Goal: Find specific page/section: Find specific page/section

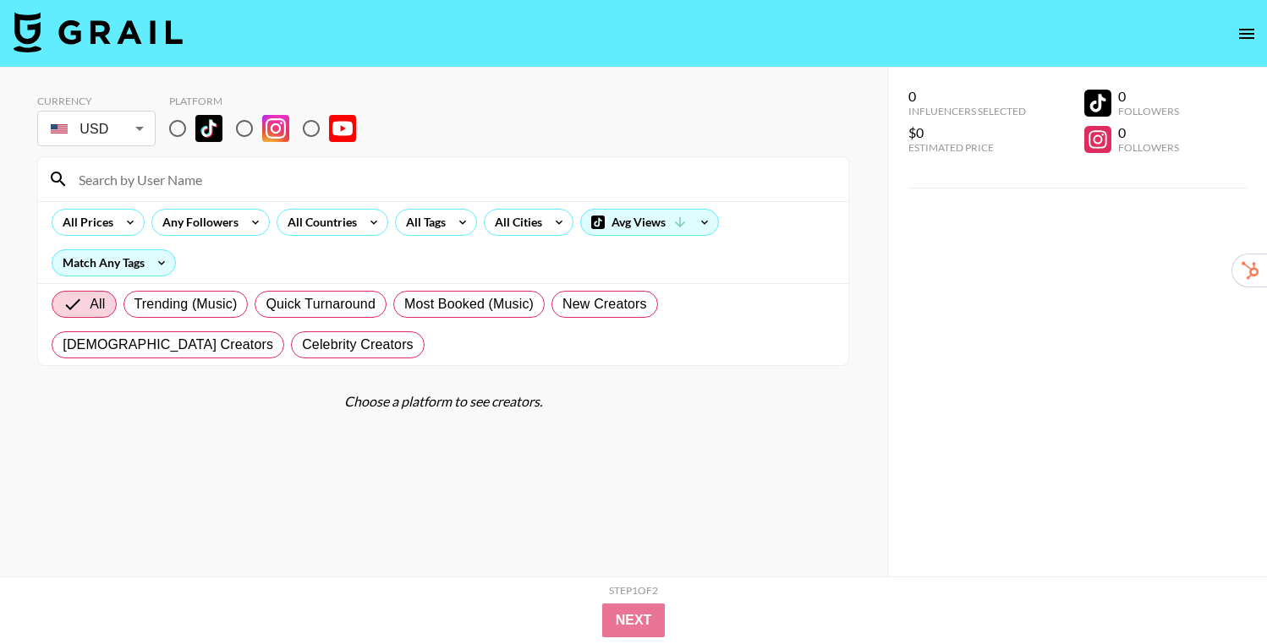
click at [181, 131] on input "radio" at bounding box center [178, 129] width 36 height 36
radio input "true"
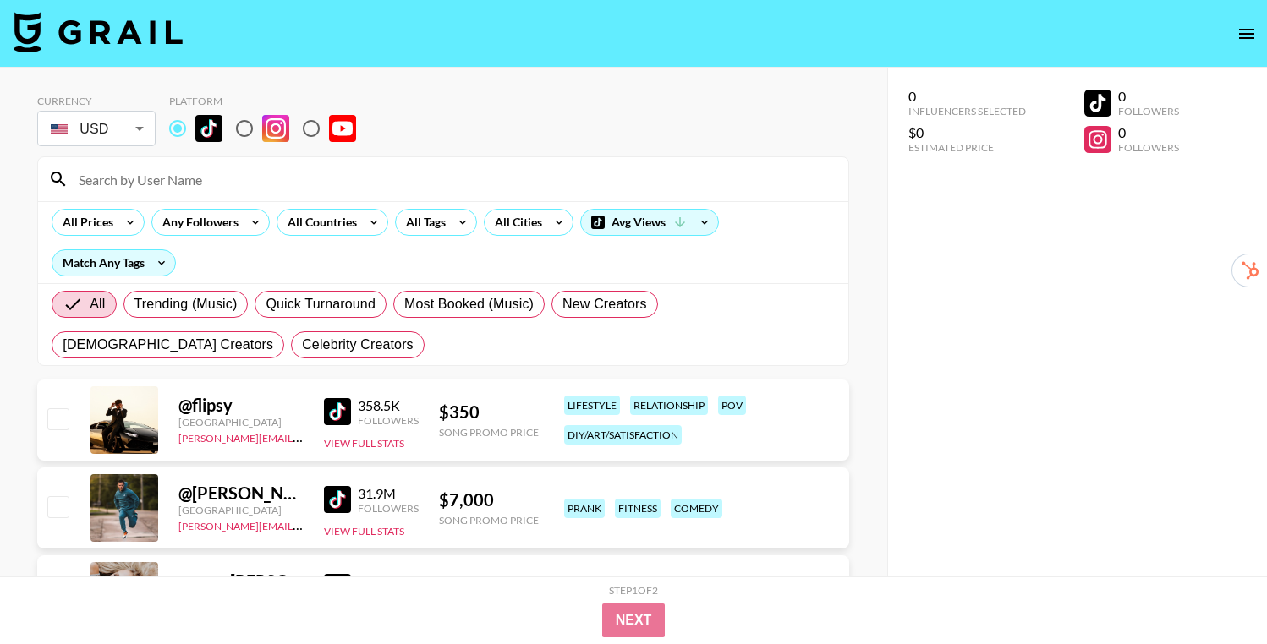
click at [188, 181] on input at bounding box center [454, 179] width 770 height 27
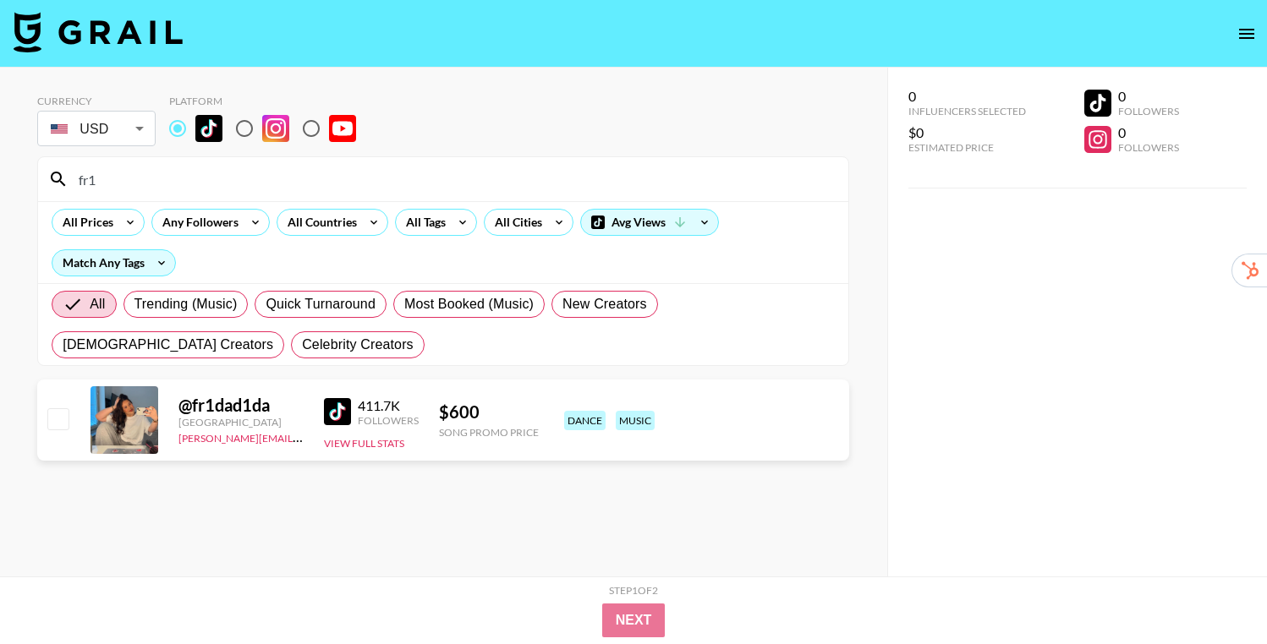
click at [215, 180] on input "fr1" at bounding box center [454, 179] width 770 height 27
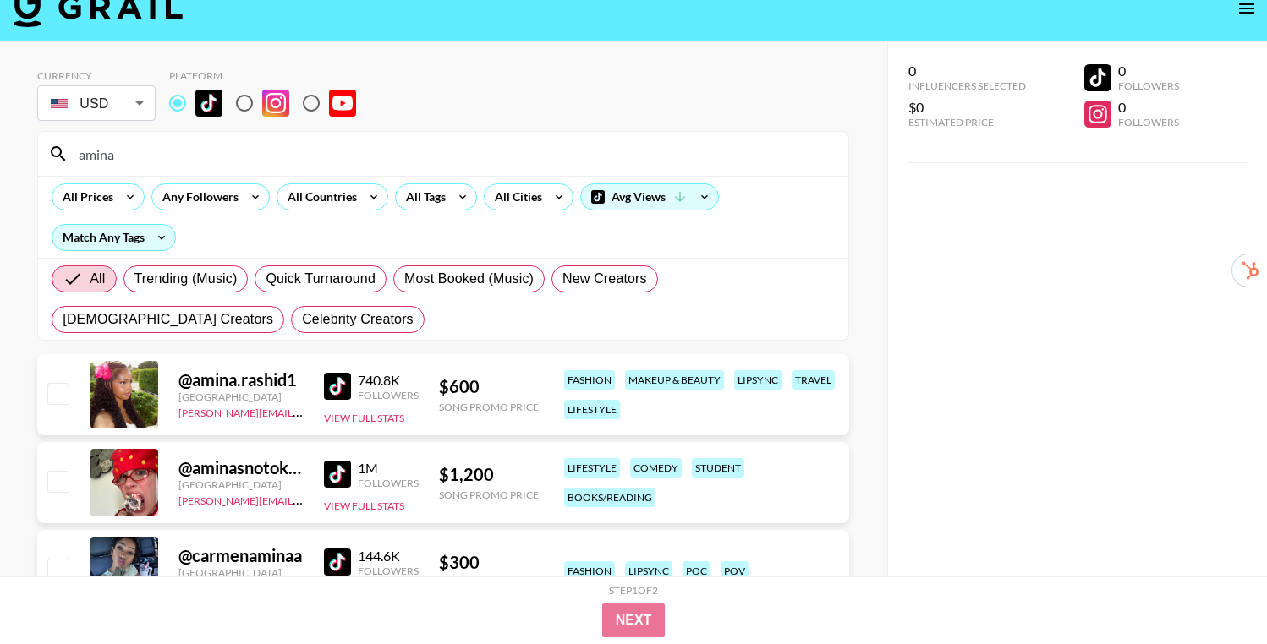
scroll to position [26, 0]
click at [111, 150] on input "amina" at bounding box center [454, 153] width 770 height 27
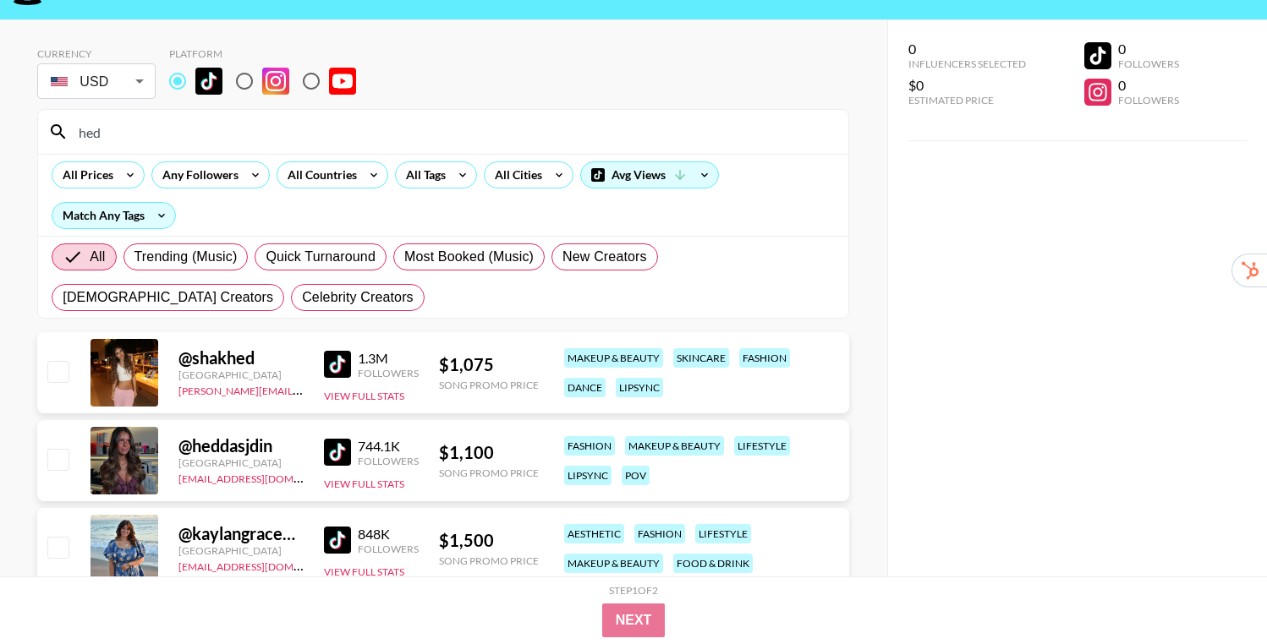
scroll to position [47, 0]
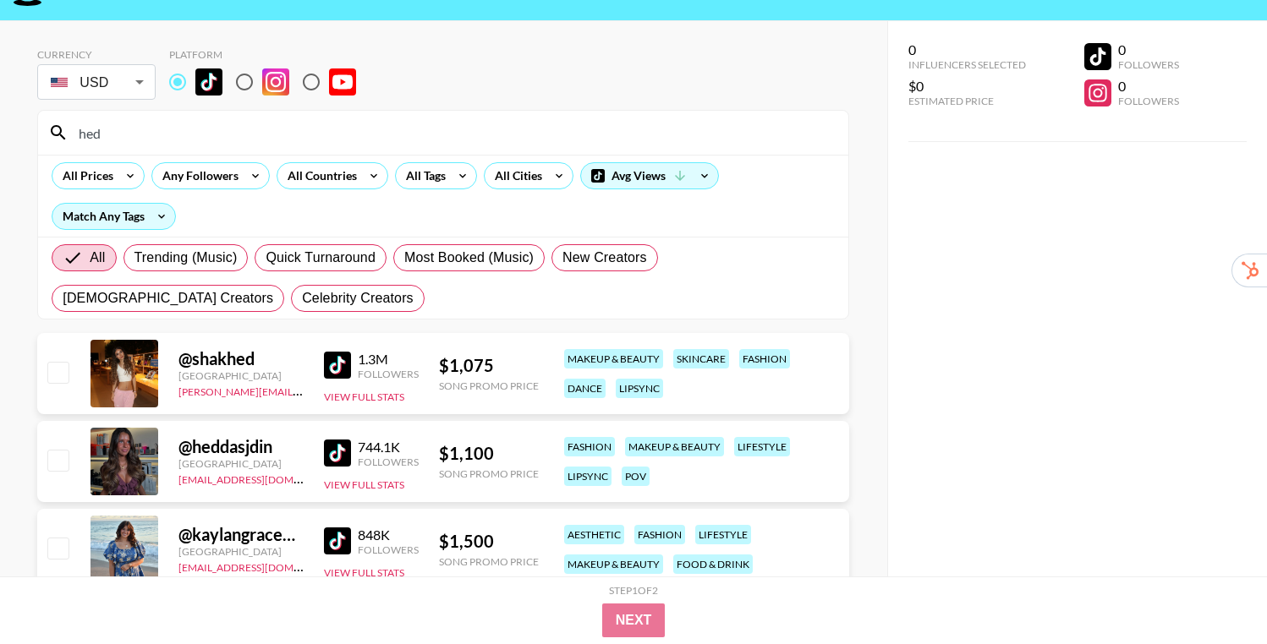
click at [174, 146] on div "hed" at bounding box center [443, 133] width 810 height 44
click at [107, 138] on input "hed" at bounding box center [454, 132] width 770 height 27
click at [79, 137] on input "hed" at bounding box center [454, 132] width 770 height 27
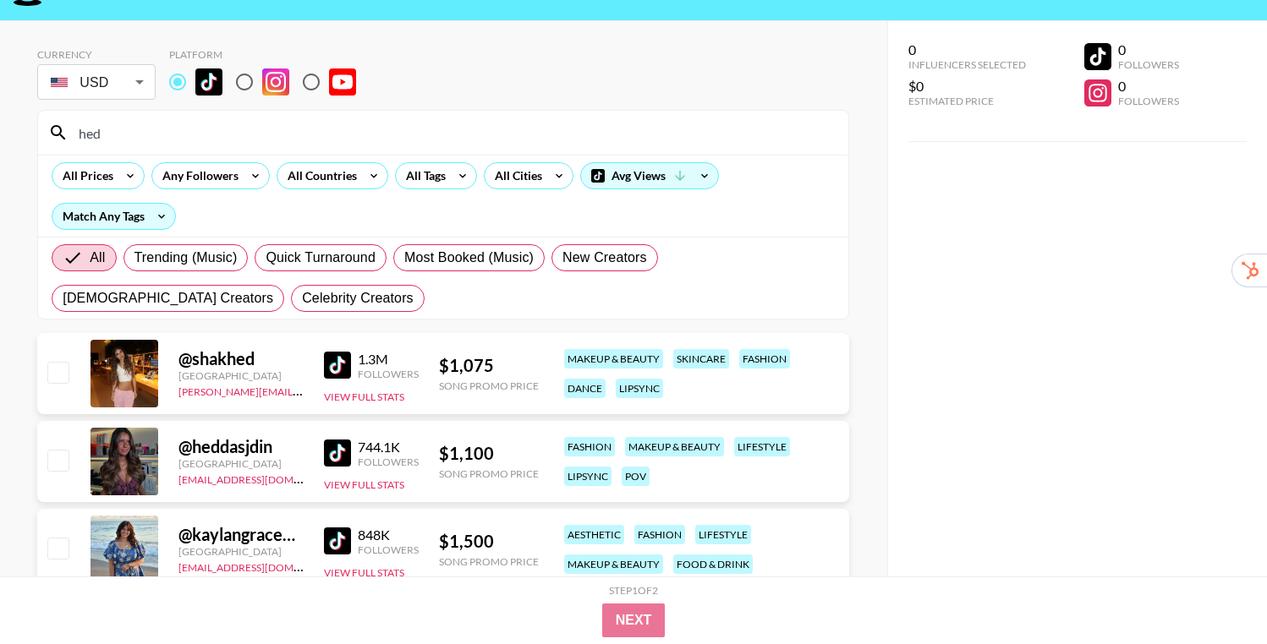
click at [79, 137] on input "hed" at bounding box center [454, 132] width 770 height 27
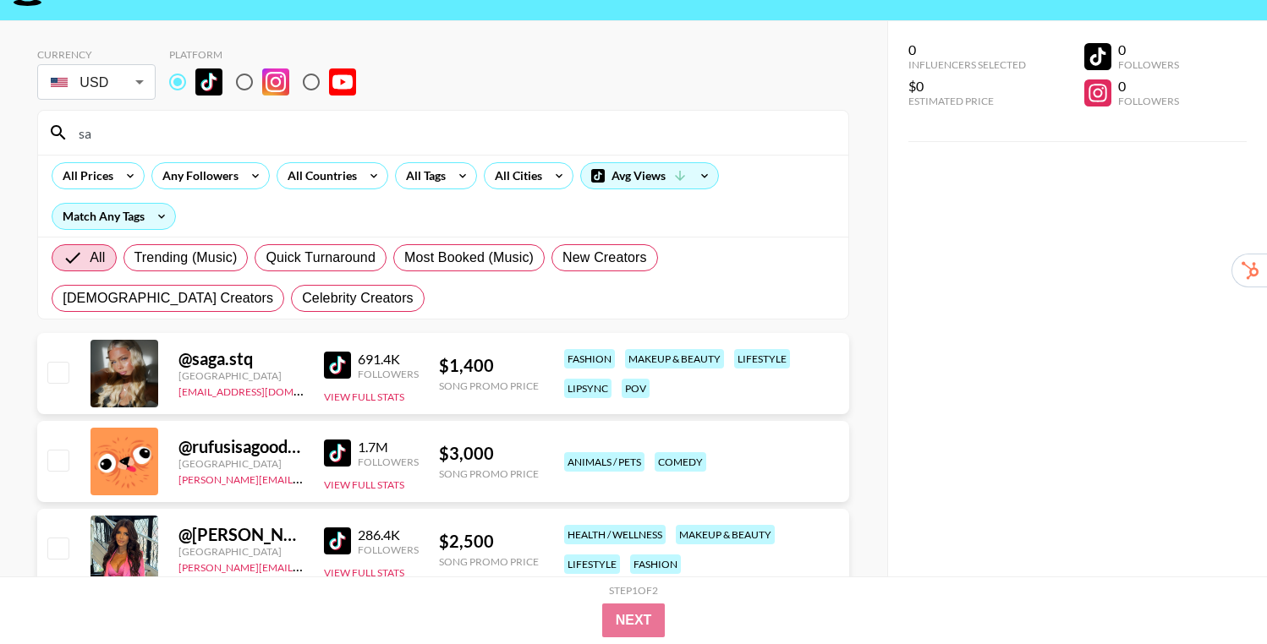
type input "s"
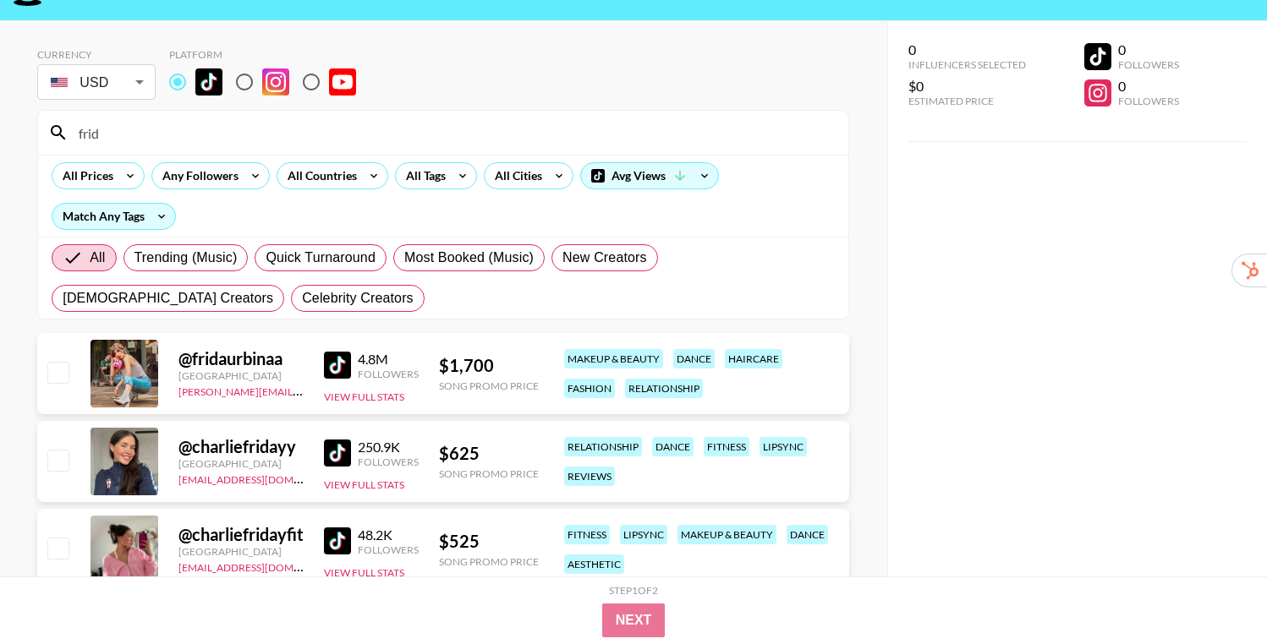
scroll to position [43, 0]
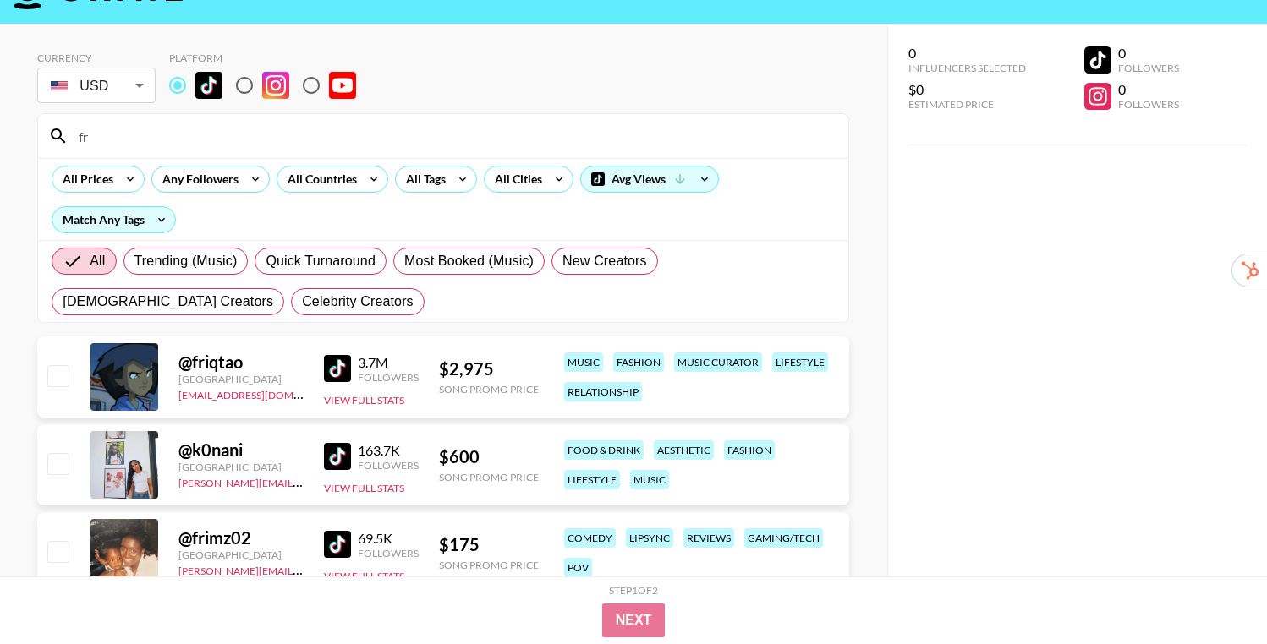
type input "f"
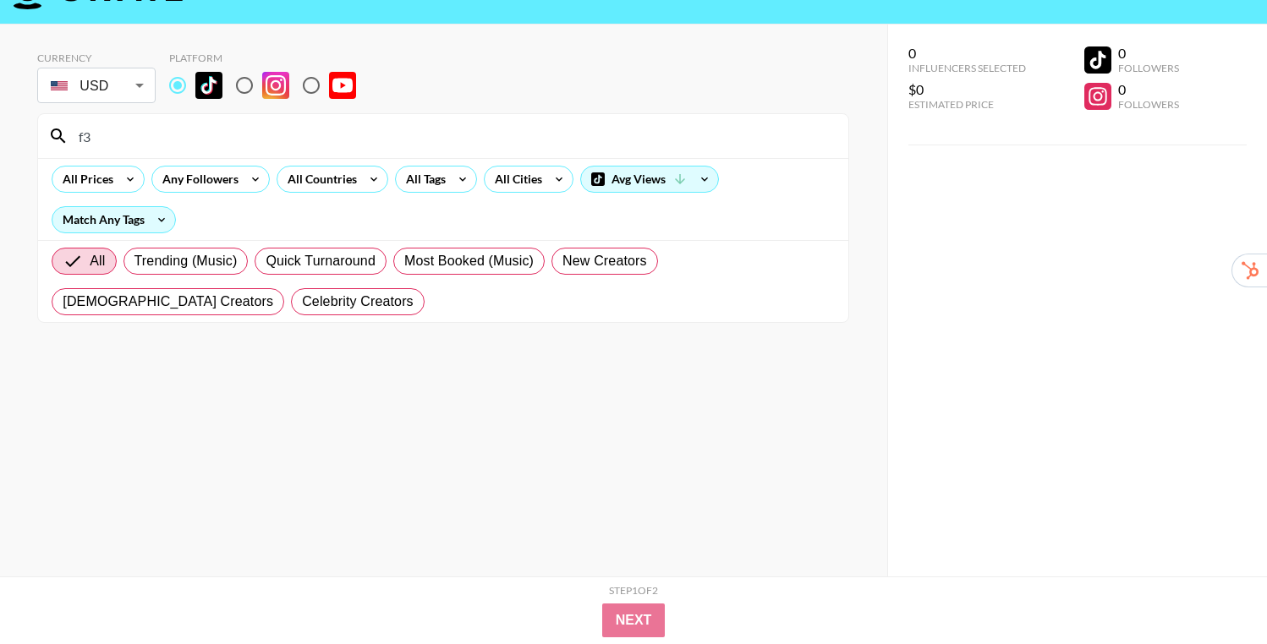
type input "f"
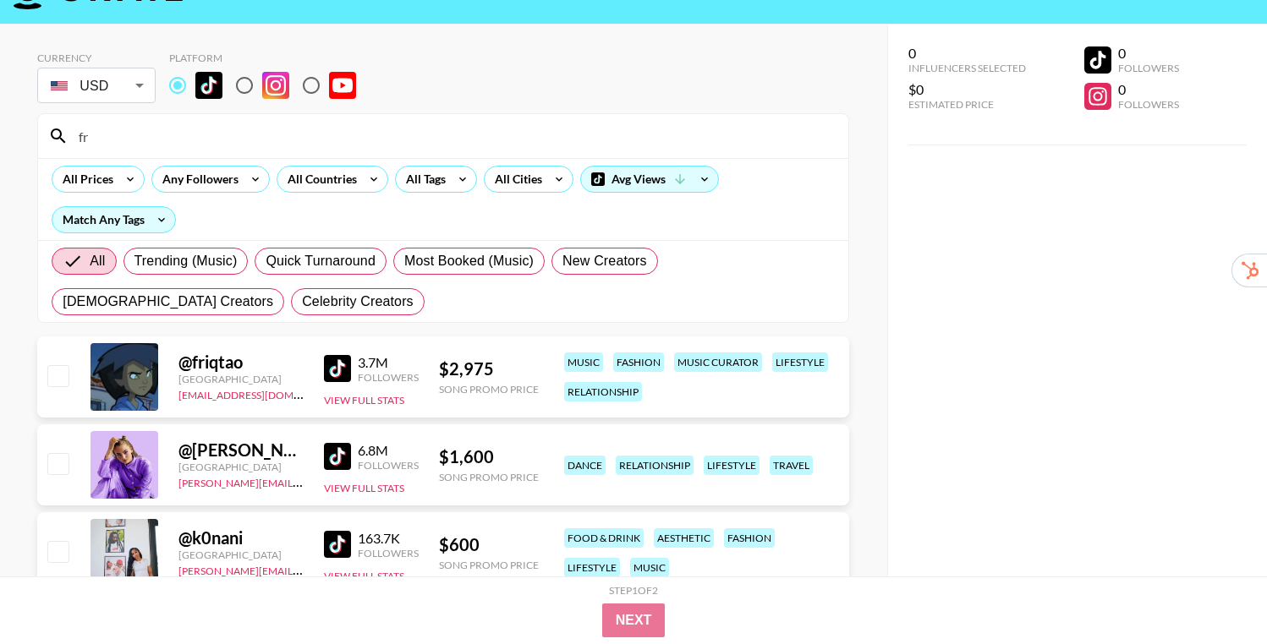
type input "f"
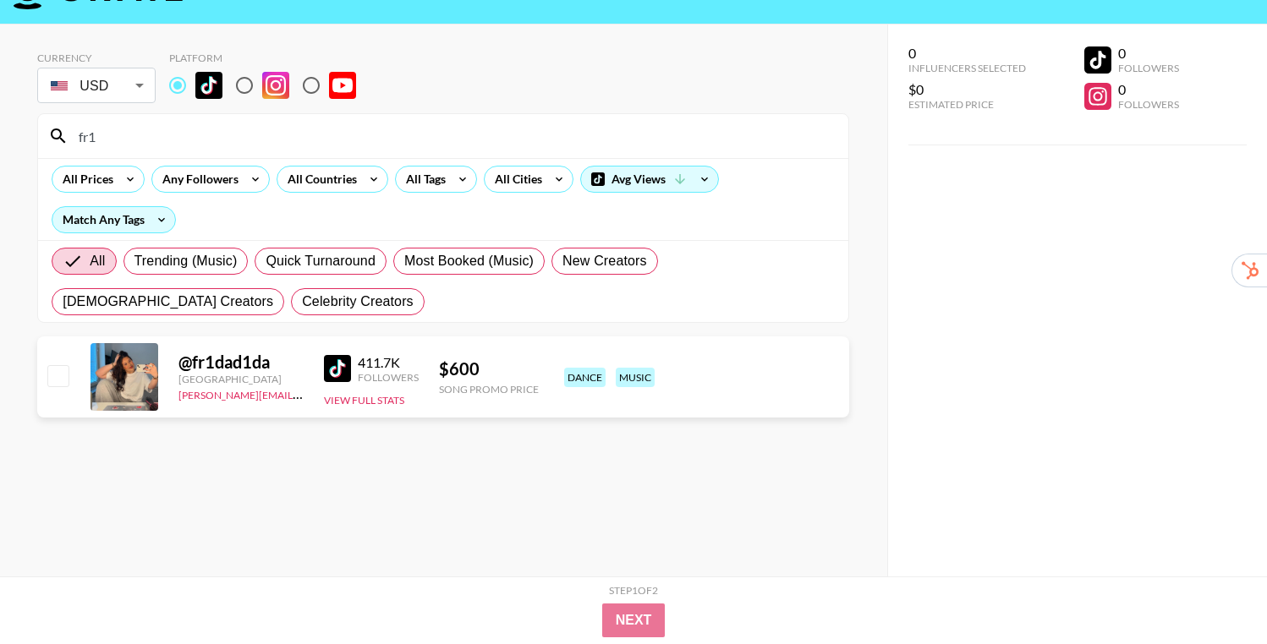
click at [97, 138] on input "fr1" at bounding box center [454, 136] width 770 height 27
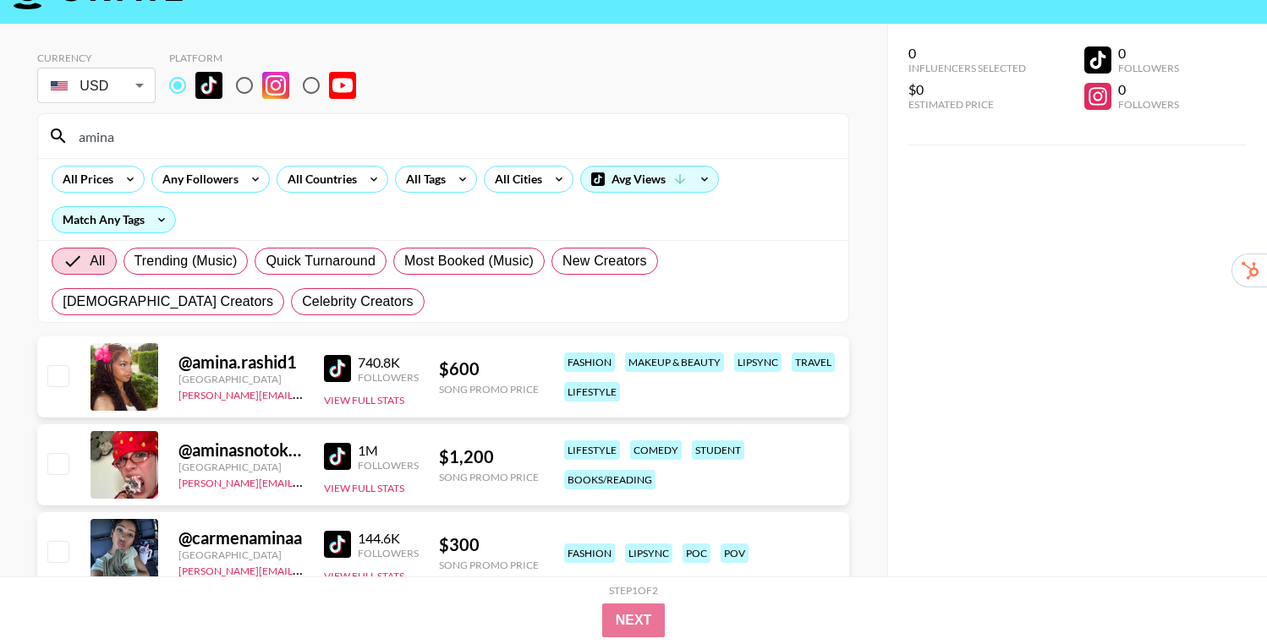
click at [860, 282] on div "Currency USD USD ​ Platform amina All Prices Any Followers All Countries All Ta…" at bounding box center [443, 377] width 887 height 705
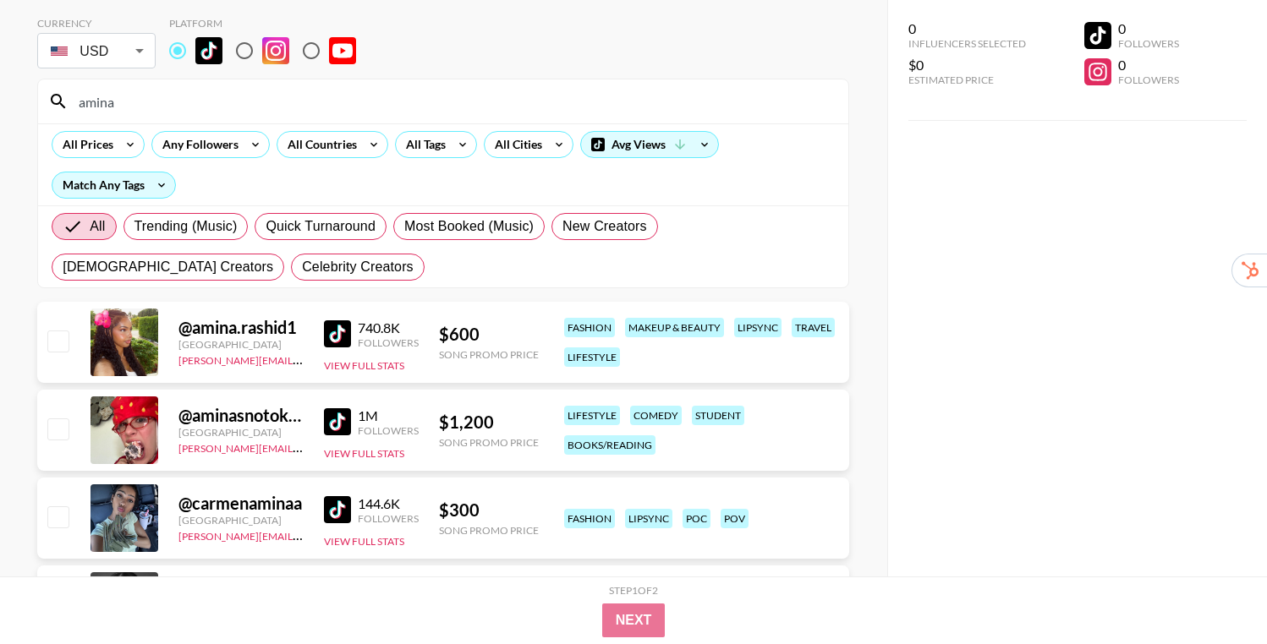
scroll to position [91, 0]
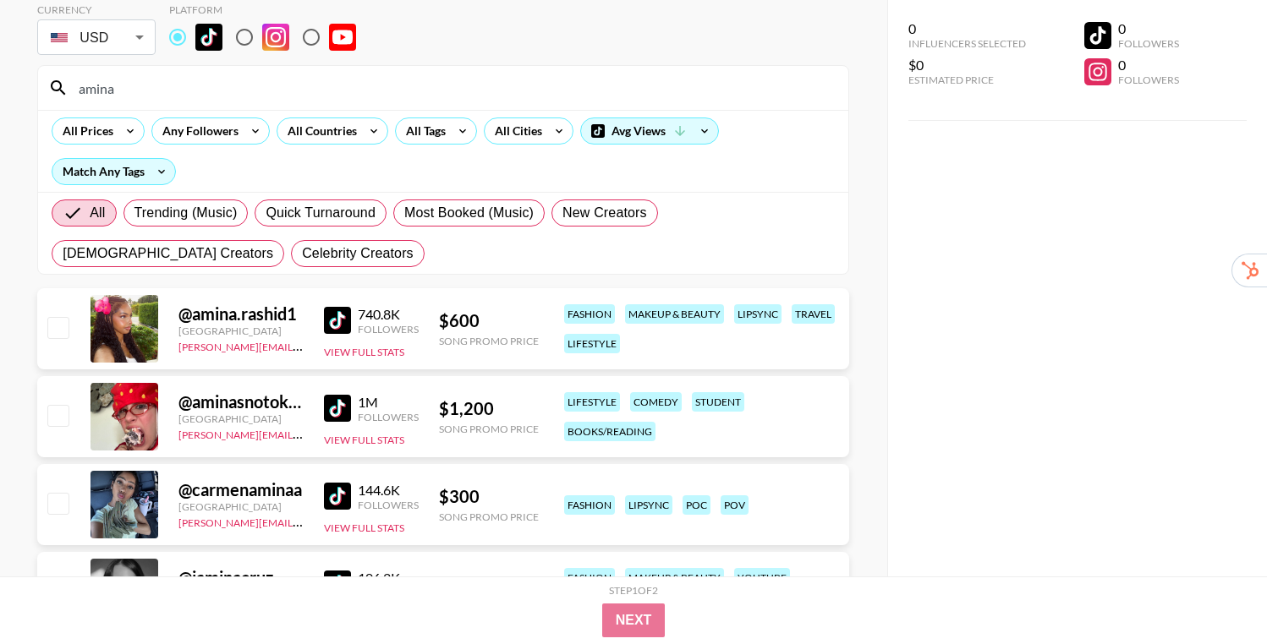
click at [110, 95] on input "amina" at bounding box center [454, 87] width 770 height 27
type input "g"
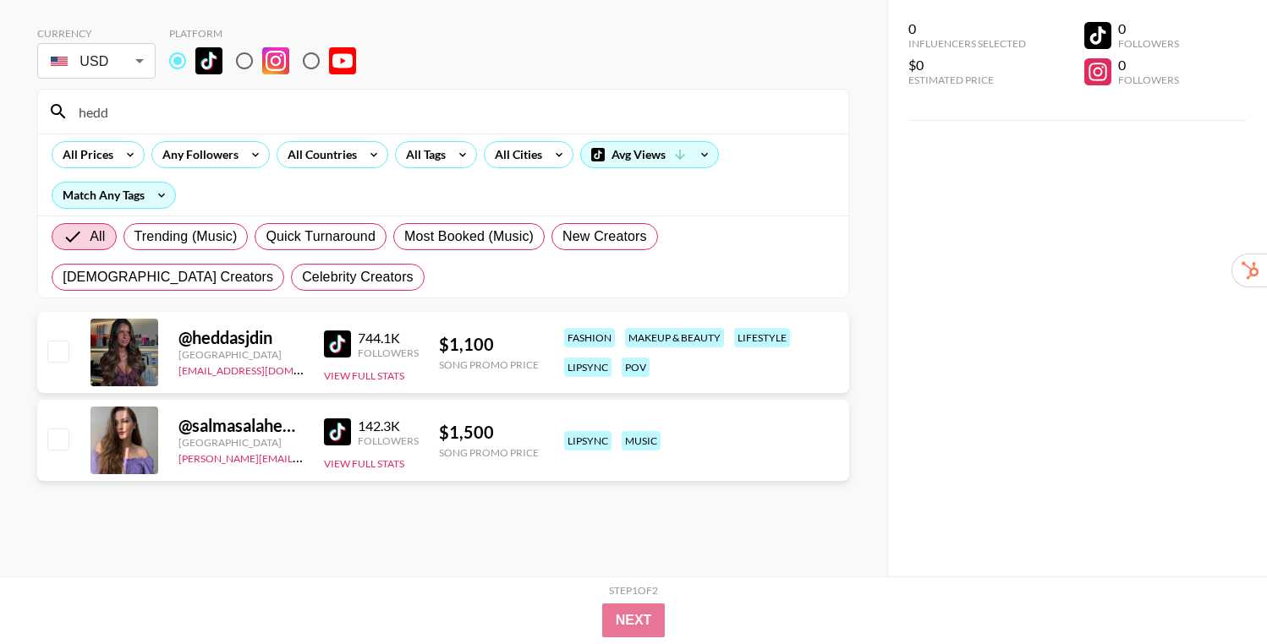
scroll to position [68, 0]
type input "hedd"
click at [346, 344] on img at bounding box center [337, 344] width 27 height 27
click at [864, 326] on div "Currency USD USD ​ Platform hedd All Prices Any Followers All Countries All Tag…" at bounding box center [443, 288] width 887 height 577
click at [863, 306] on div "Currency USD USD ​ Platform hedd All Prices Any Followers All Countries All Tag…" at bounding box center [443, 288] width 887 height 577
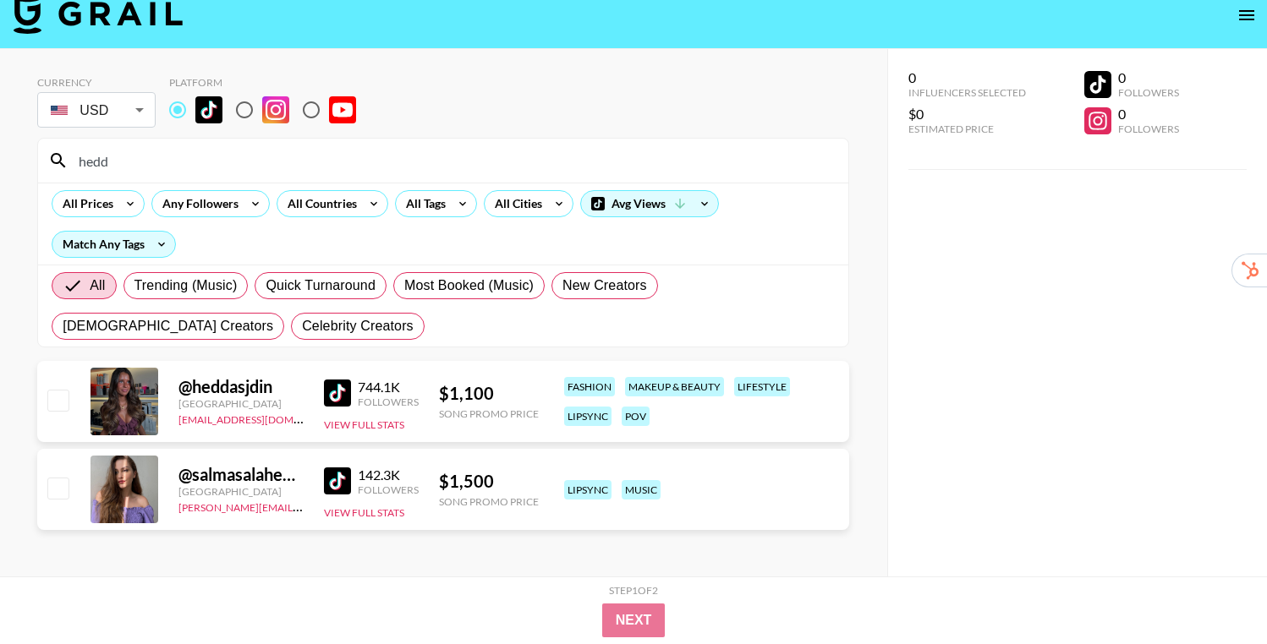
scroll to position [0, 0]
